Goal: Task Accomplishment & Management: Manage account settings

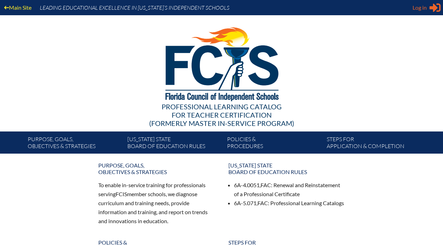
click at [431, 11] on icon "Sign in or register" at bounding box center [434, 7] width 11 height 11
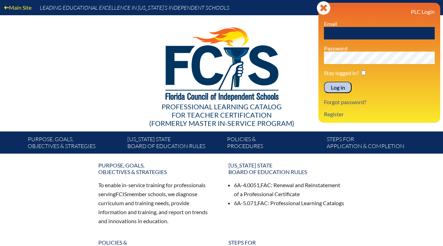
click at [347, 35] on input "text" at bounding box center [379, 33] width 111 height 12
type input "[EMAIL_ADDRESS][DOMAIN_NAME]"
click at [324, 82] on input "Log in" at bounding box center [338, 88] width 28 height 12
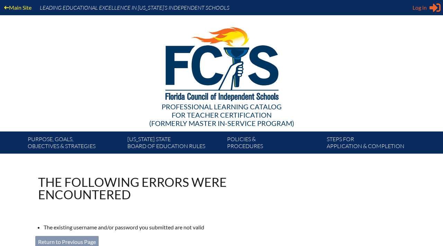
click at [433, 2] on icon "Sign in or register" at bounding box center [434, 7] width 11 height 11
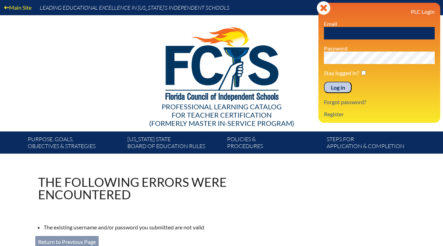
click at [352, 38] on input "text" at bounding box center [379, 33] width 111 height 12
type input "[EMAIL_ADDRESS][DOMAIN_NAME]"
click at [336, 88] on input "Log in" at bounding box center [338, 88] width 28 height 12
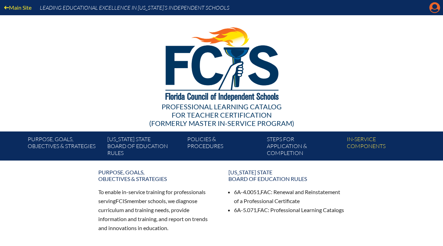
click at [436, 13] on icon "Manage account" at bounding box center [434, 7] width 11 height 11
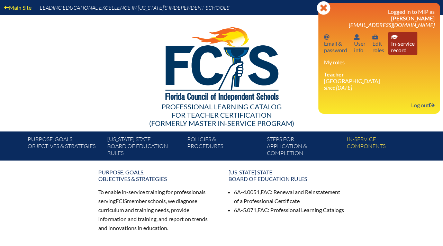
click at [409, 51] on link "In-service record In-service record" at bounding box center [402, 43] width 29 height 22
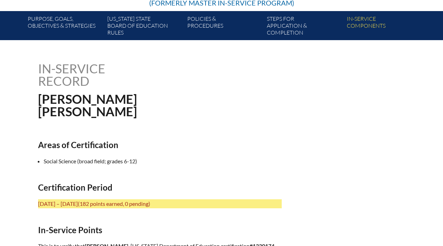
scroll to position [85, 0]
